Goal: Task Accomplishment & Management: Manage account settings

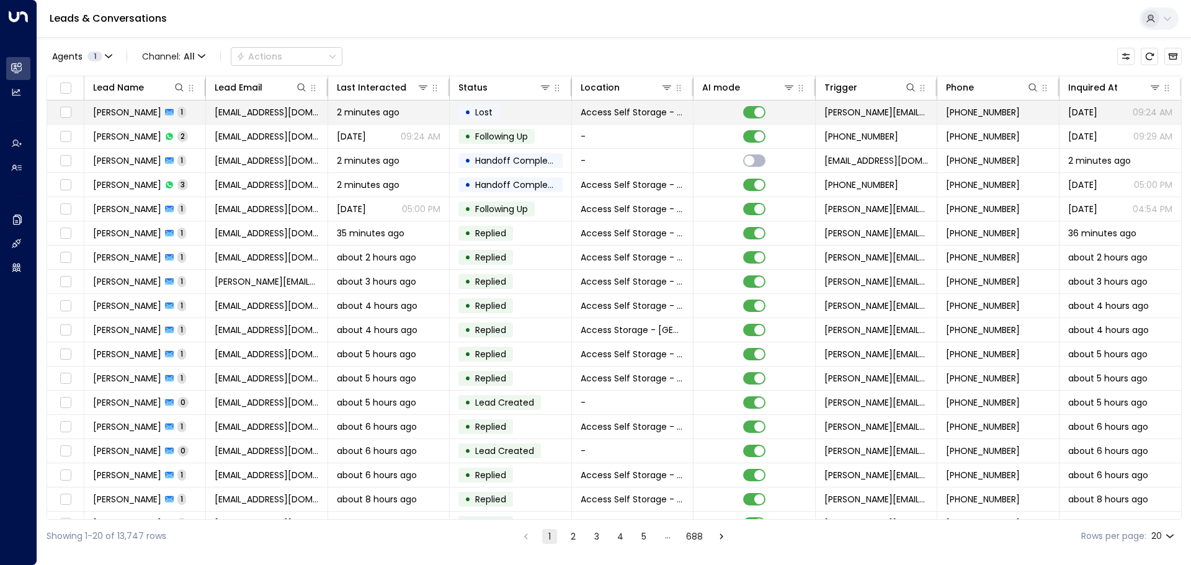
click at [228, 110] on span "dmodha@mac.com" at bounding box center [267, 112] width 104 height 12
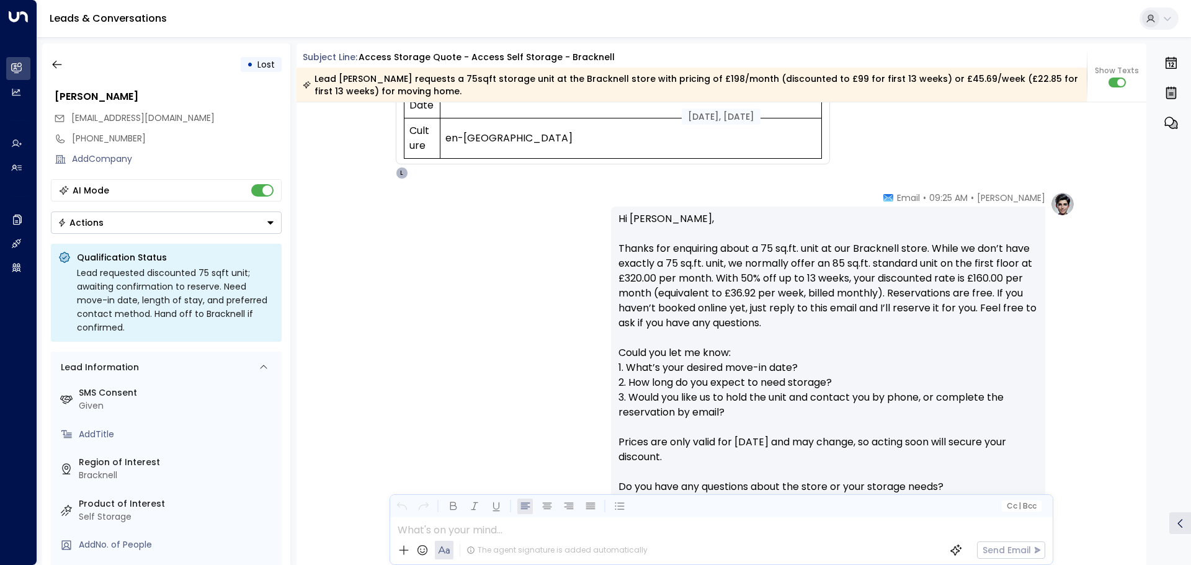
scroll to position [600, 0]
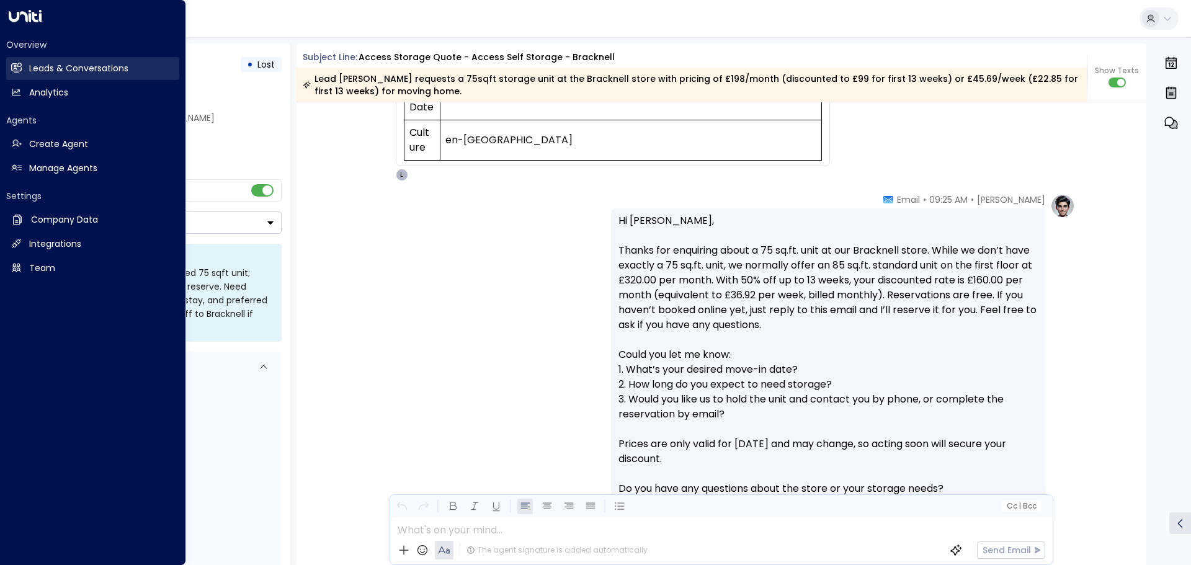
click at [111, 73] on h2 "Leads & Conversations" at bounding box center [78, 68] width 99 height 13
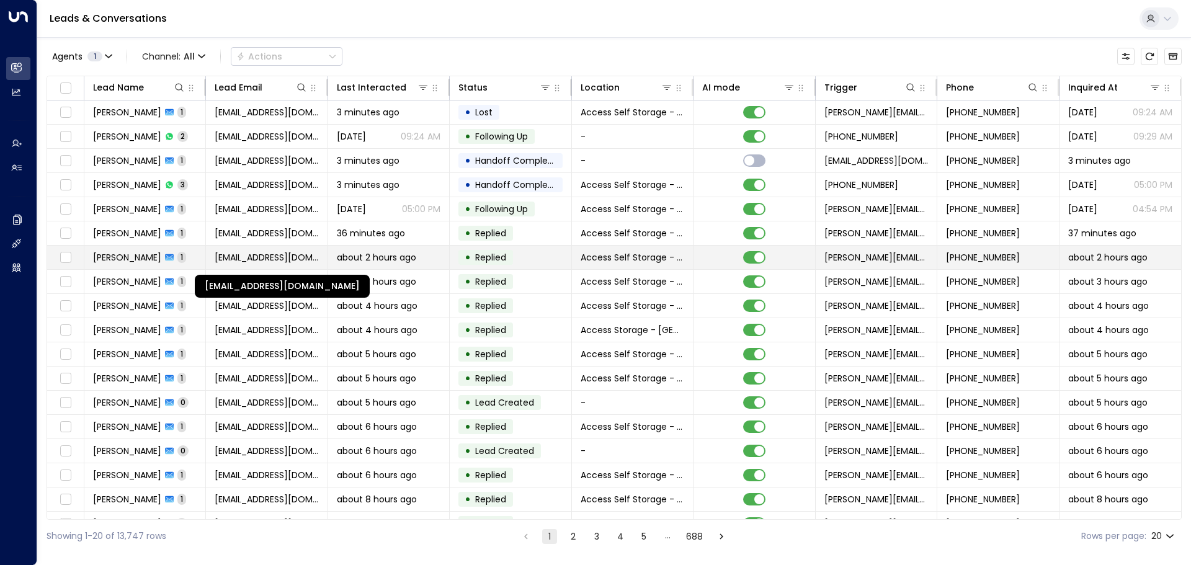
click at [252, 254] on span "[EMAIL_ADDRESS][DOMAIN_NAME]" at bounding box center [267, 257] width 104 height 12
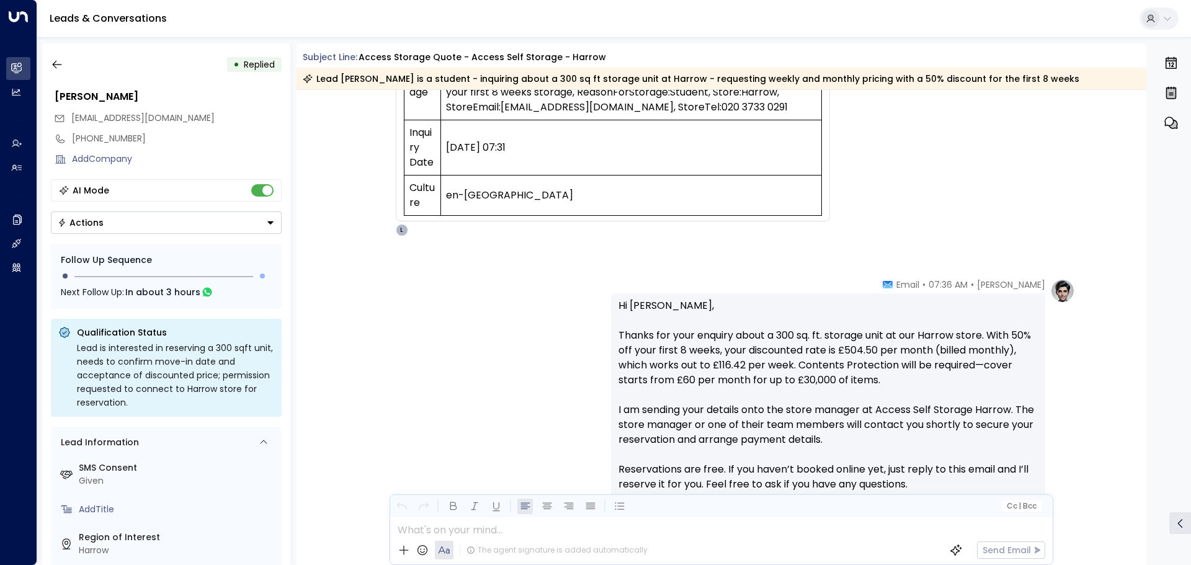
scroll to position [476, 0]
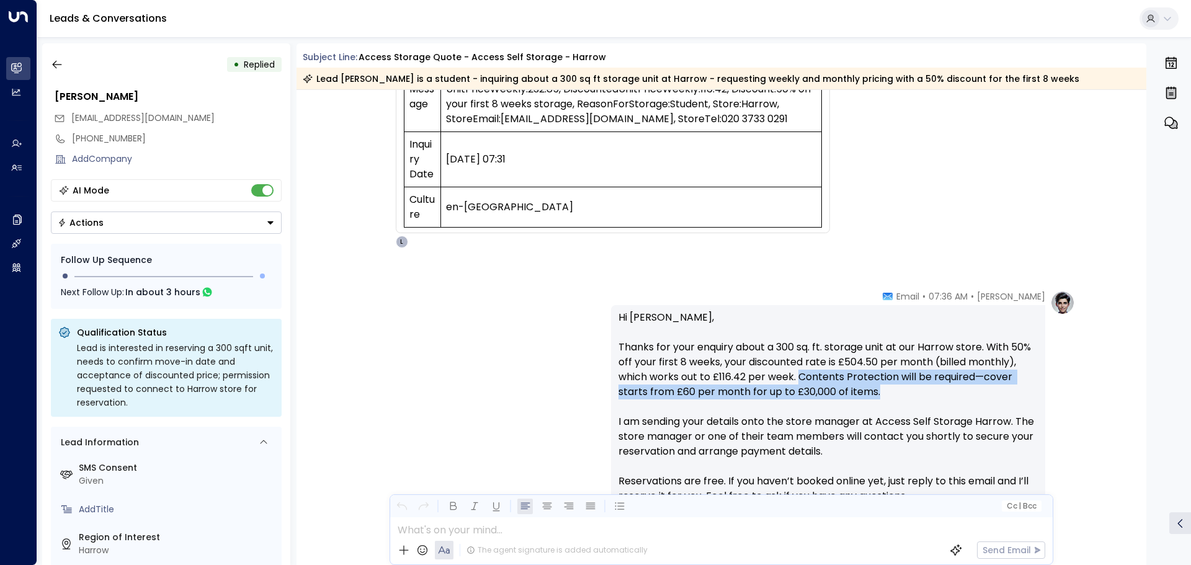
drag, startPoint x: 797, startPoint y: 376, endPoint x: 878, endPoint y: 395, distance: 83.5
click at [878, 395] on p "Hi Esa, Thanks for your enquiry about a 300 sq. ft. storage unit at our Harrow …" at bounding box center [829, 436] width 420 height 253
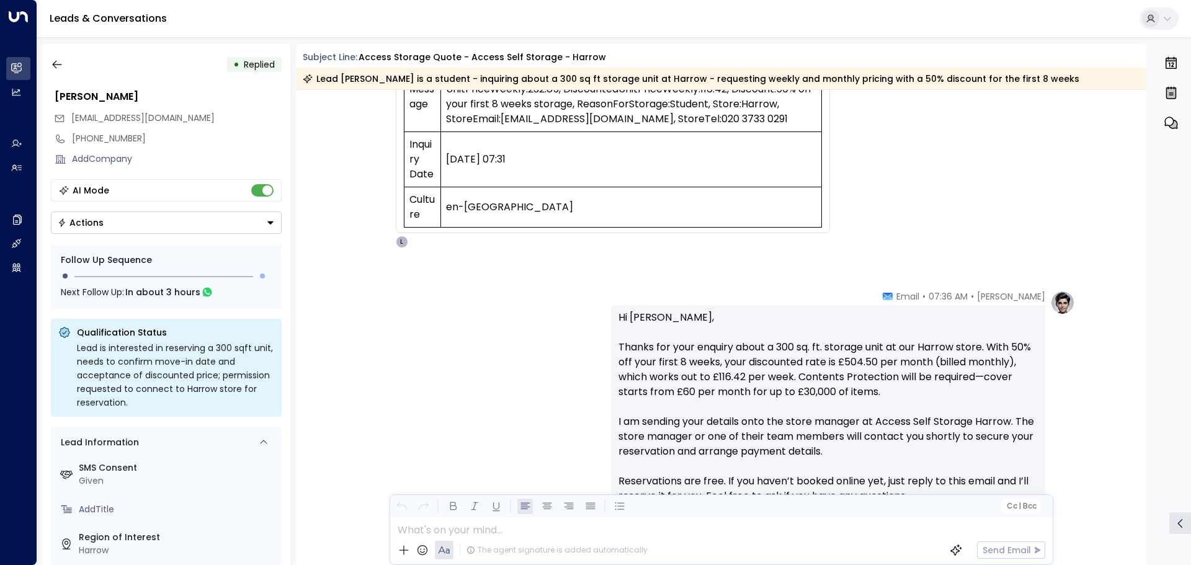
click at [887, 404] on p "Hi Esa, Thanks for your enquiry about a 300 sq. ft. storage unit at our Harrow …" at bounding box center [829, 436] width 420 height 253
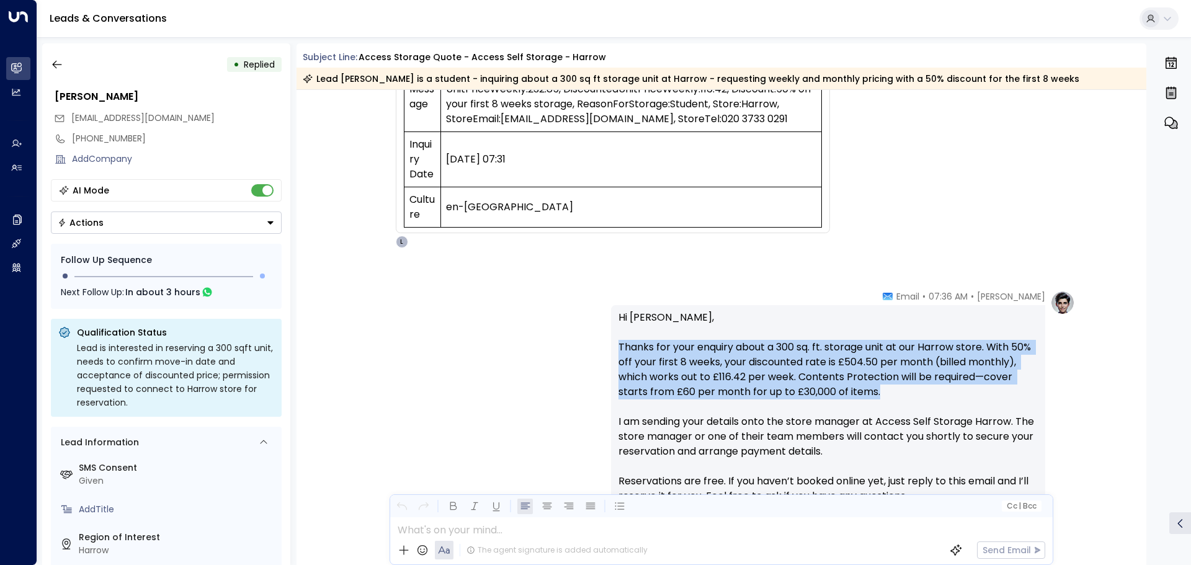
drag, startPoint x: 884, startPoint y: 395, endPoint x: 599, endPoint y: 349, distance: 288.5
click at [599, 349] on div "Laura Chambers • 07:36 AM • Email Hi Esa, Thanks for your enquiry about a 300 s…" at bounding box center [721, 466] width 707 height 352
copy p "Thanks for your enquiry about a 300 sq. ft. storage unit at our Harrow store. W…"
click at [65, 68] on button "button" at bounding box center [57, 64] width 22 height 22
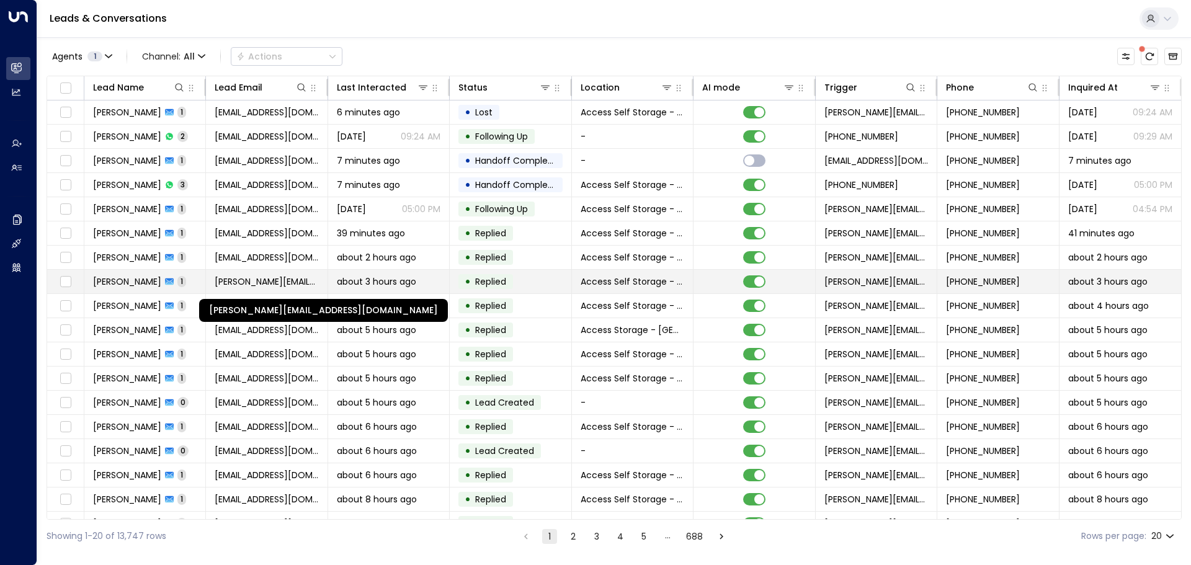
click at [215, 277] on span "[PERSON_NAME][EMAIL_ADDRESS][DOMAIN_NAME]" at bounding box center [267, 282] width 104 height 12
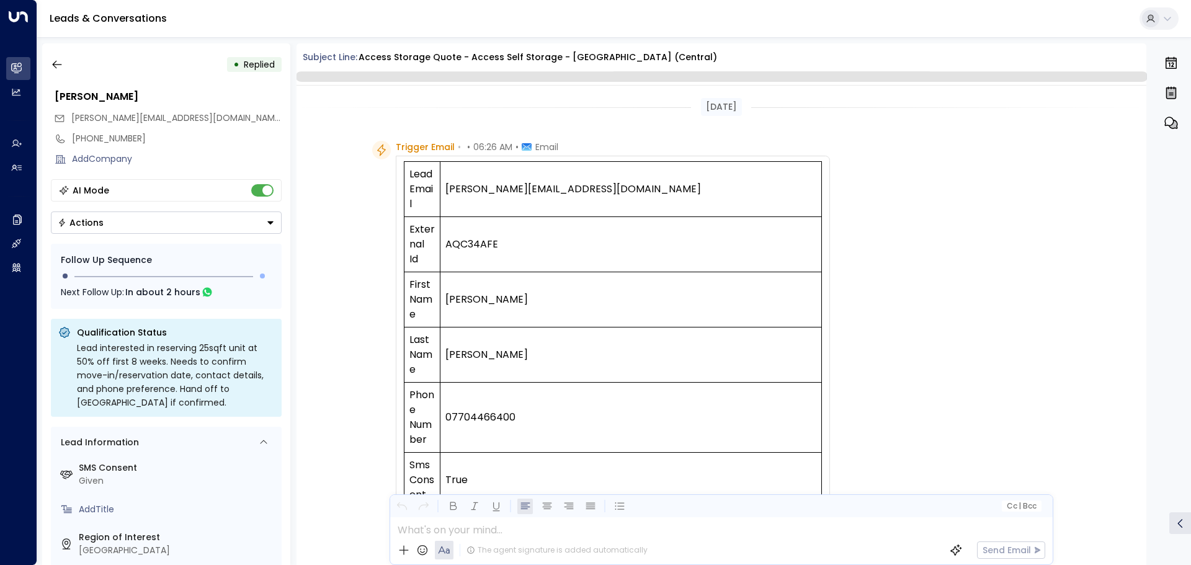
scroll to position [476, 0]
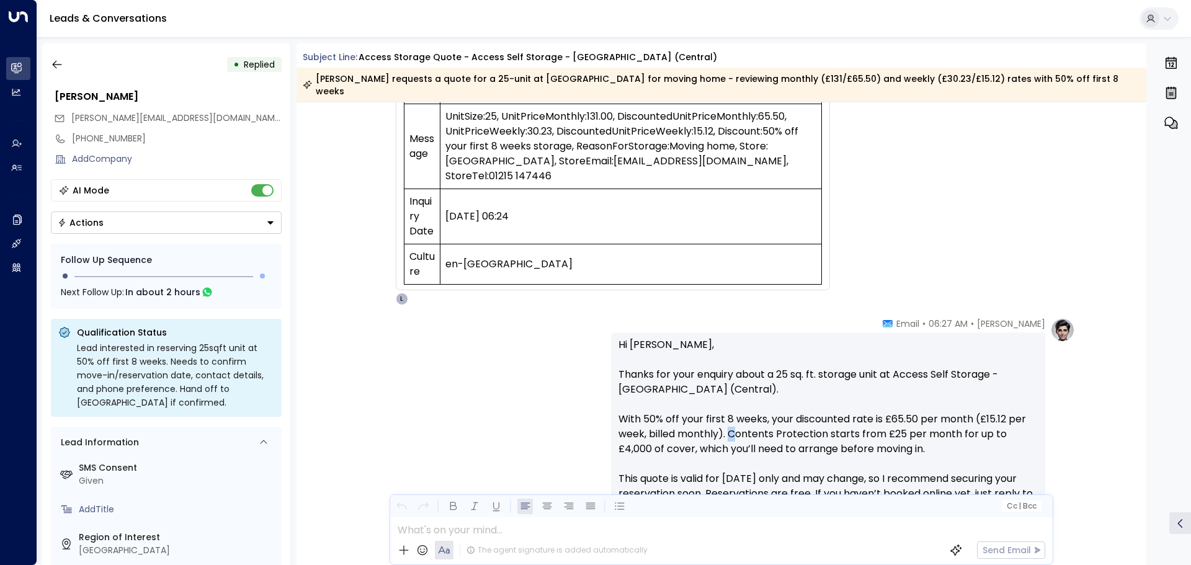
drag, startPoint x: 725, startPoint y: 423, endPoint x: 735, endPoint y: 424, distance: 10.0
click at [735, 424] on p "Hi Joey, Thanks for your enquiry about a 25 sq. ft. storage unit at Access Self…" at bounding box center [829, 449] width 420 height 223
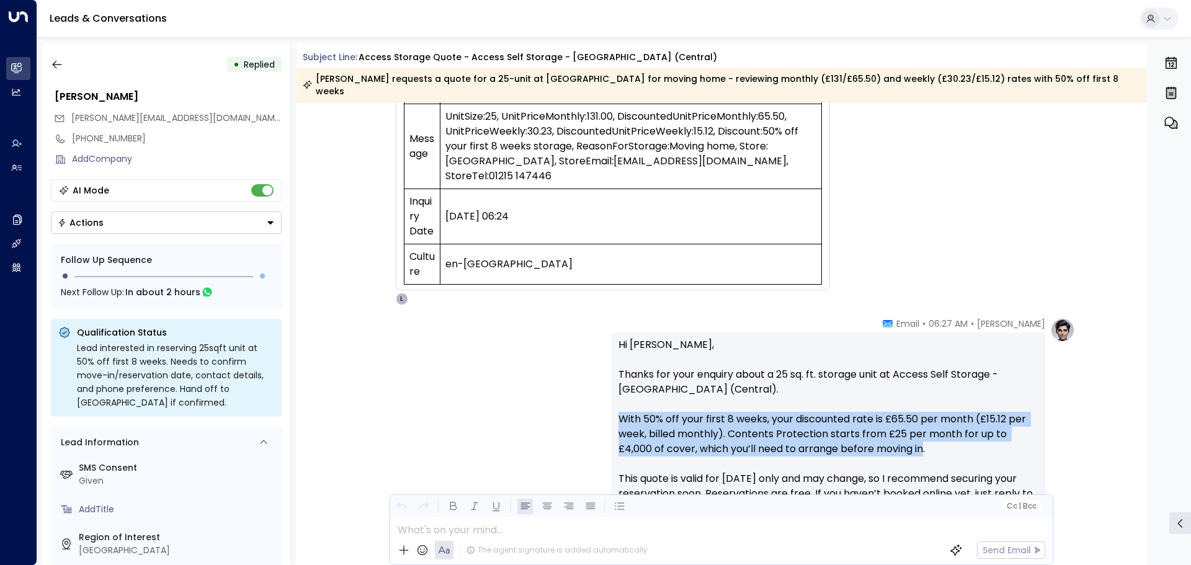
drag, startPoint x: 923, startPoint y: 438, endPoint x: 596, endPoint y: 402, distance: 328.4
click at [596, 402] on div "Laura Chambers • 06:27 AM • Email Hi Joey, Thanks for your enquiry about a 25 s…" at bounding box center [721, 479] width 707 height 323
copy p "With 50% off your first 8 weeks, your discounted rate is £65.50 per month (£15.…"
click at [52, 63] on icon "button" at bounding box center [57, 64] width 12 height 12
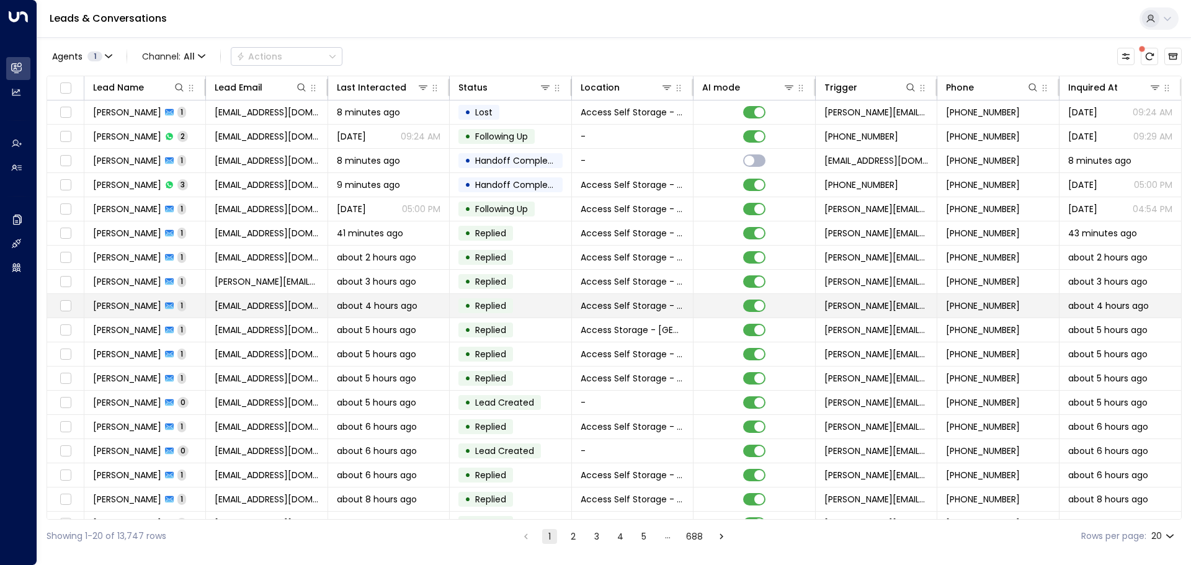
click at [253, 308] on span "[EMAIL_ADDRESS][DOMAIN_NAME]" at bounding box center [267, 306] width 104 height 12
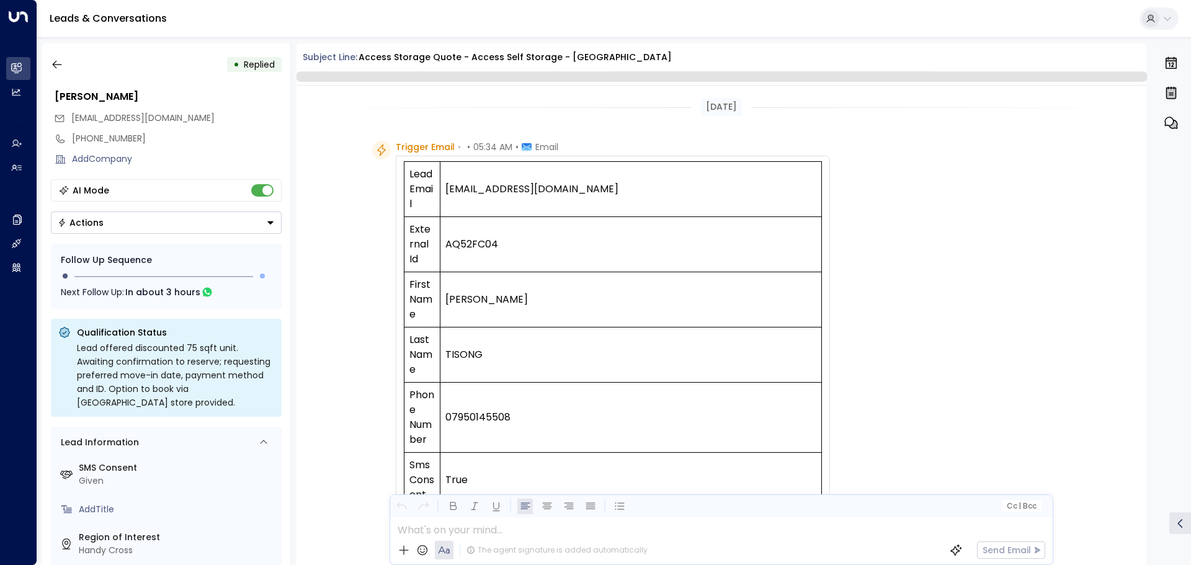
scroll to position [476, 0]
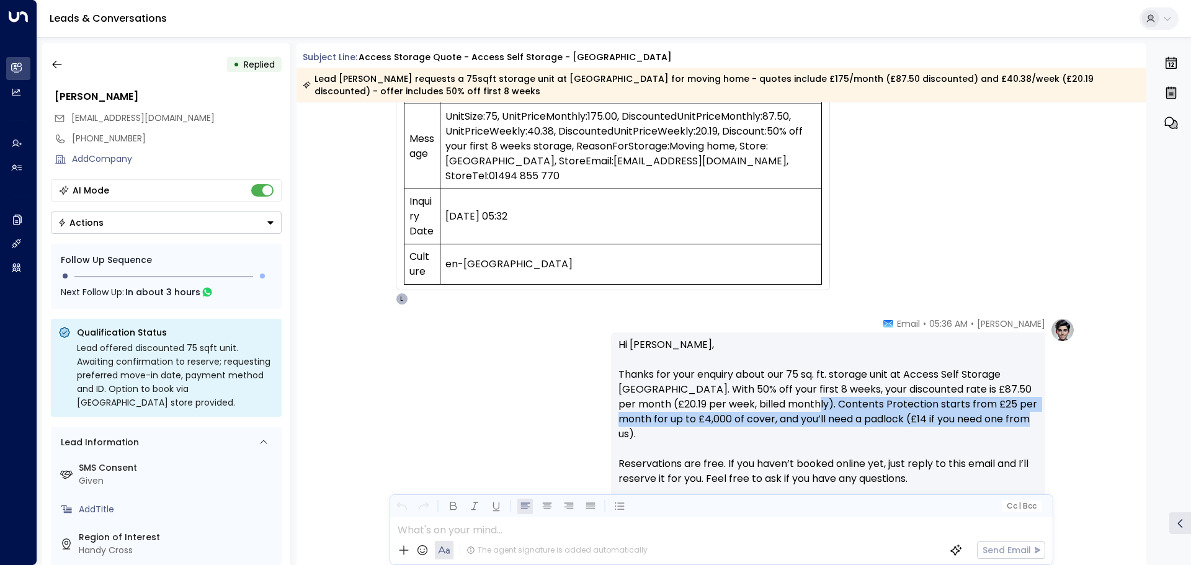
drag, startPoint x: 783, startPoint y: 403, endPoint x: 1007, endPoint y: 426, distance: 224.6
click at [1007, 426] on p "Hi Carolee, Thanks for your enquiry about our 75 sq. ft. storage unit at Access…" at bounding box center [829, 479] width 420 height 283
copy p "Contents Protection starts from £25 per month for up to £4,000 of cover, and yo…"
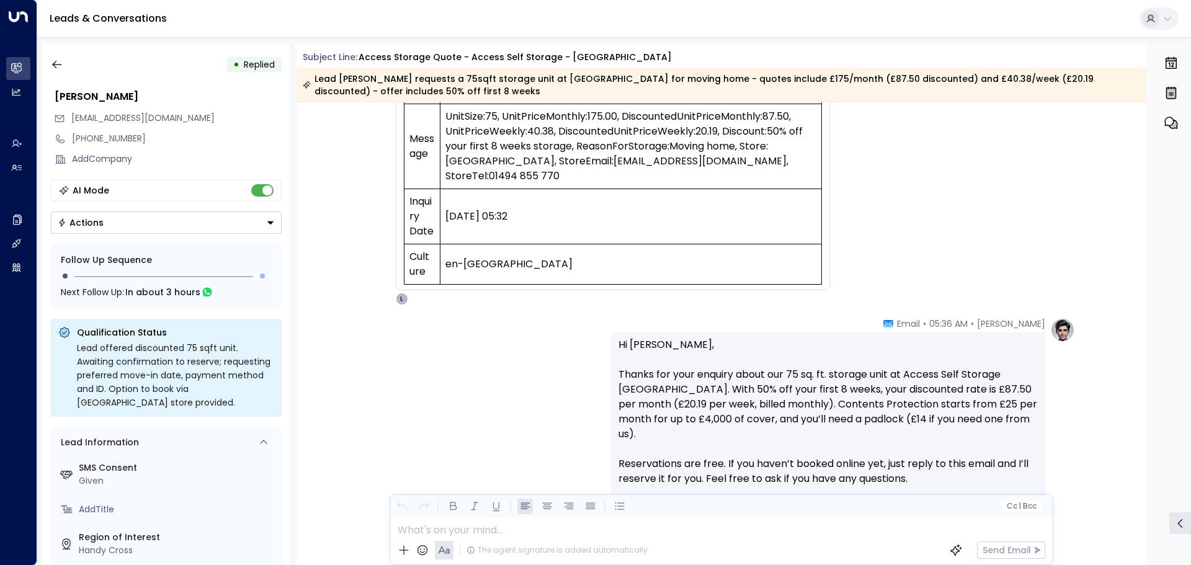
click at [626, 378] on p "Hi Carolee, Thanks for your enquiry about our 75 sq. ft. storage unit at Access…" at bounding box center [829, 479] width 420 height 283
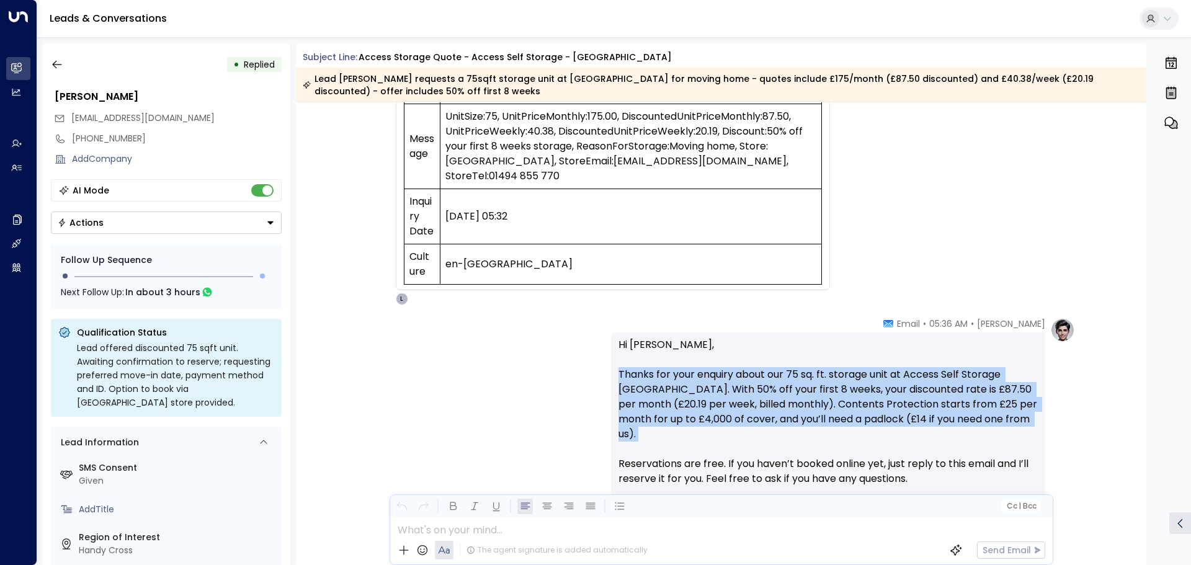
drag, startPoint x: 624, startPoint y: 378, endPoint x: 1040, endPoint y: 427, distance: 419.3
click at [1040, 427] on div "Hi Carolee, Thanks for your enquiry about our 75 sq. ft. storage unit at Access…" at bounding box center [828, 509] width 434 height 352
copy p "Thanks for your enquiry about our 75 sq. ft. storage unit at Access Self Storag…"
click at [65, 66] on button "button" at bounding box center [57, 64] width 22 height 22
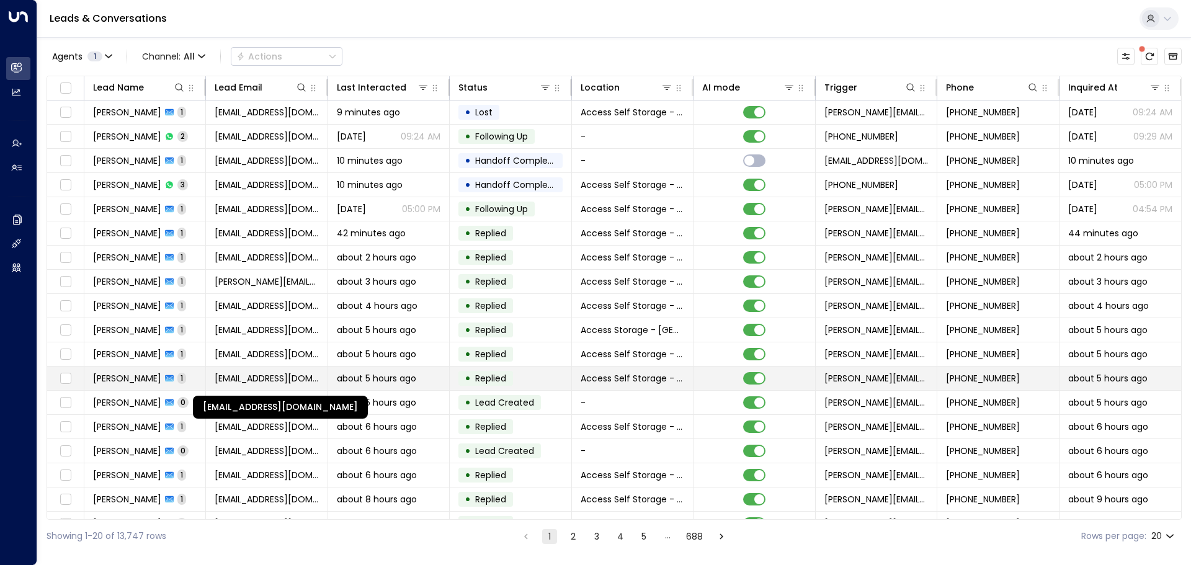
click at [224, 377] on span "[EMAIL_ADDRESS][DOMAIN_NAME]" at bounding box center [267, 378] width 104 height 12
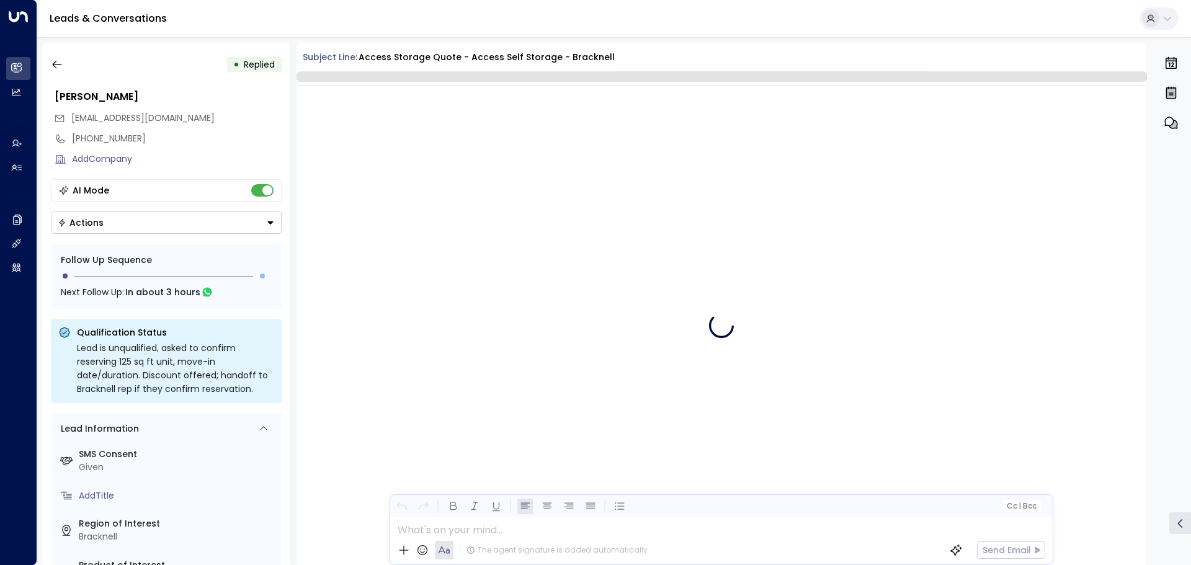
scroll to position [688, 0]
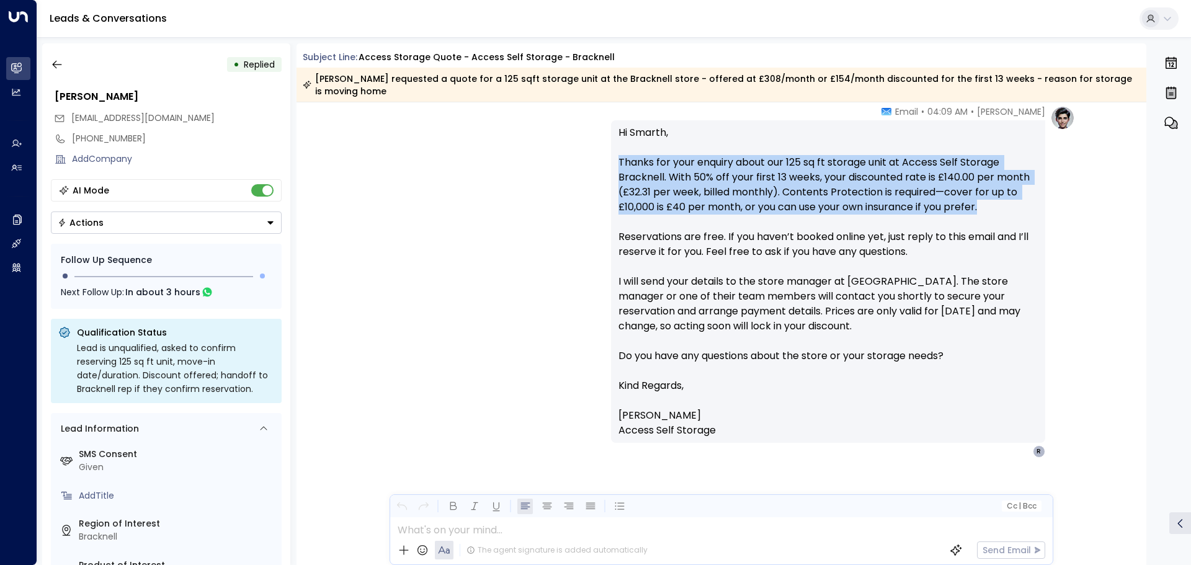
drag, startPoint x: 619, startPoint y: 159, endPoint x: 1041, endPoint y: 204, distance: 424.3
click at [1041, 204] on div "Hi Smarth, Thanks for your enquiry about our 125 sq ft storage unit at Access S…" at bounding box center [828, 281] width 434 height 323
copy p "Thanks for your enquiry about our 125 sq ft storage unit at Access Self Storage…"
